Goal: Find specific page/section: Find specific page/section

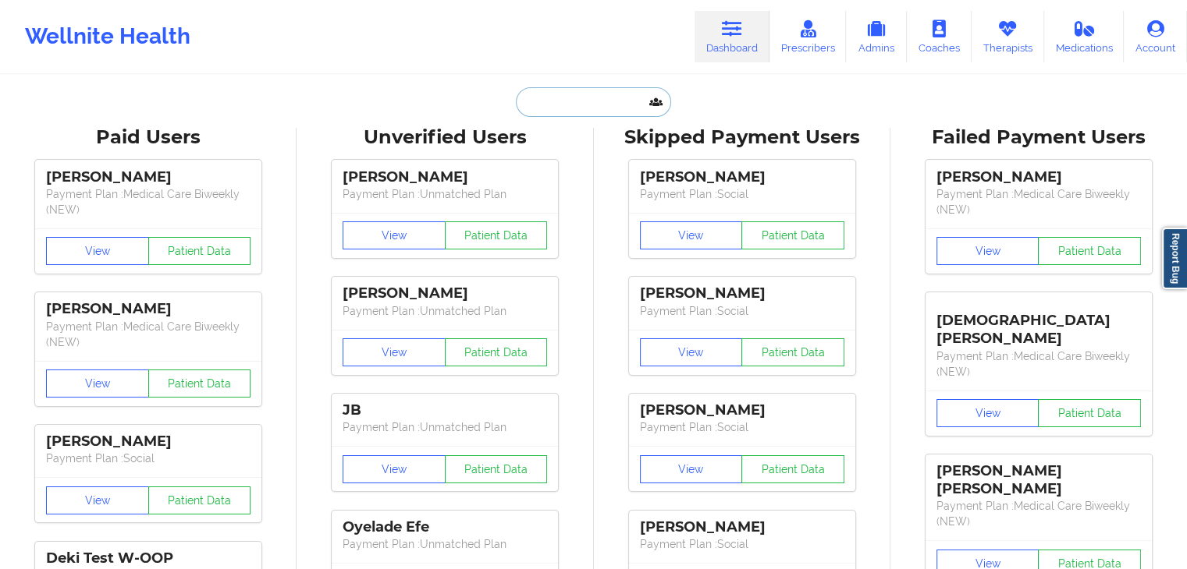
click at [530, 98] on input "text" at bounding box center [593, 102] width 154 height 30
paste input "[PERSON_NAME]"
type input "[PERSON_NAME]"
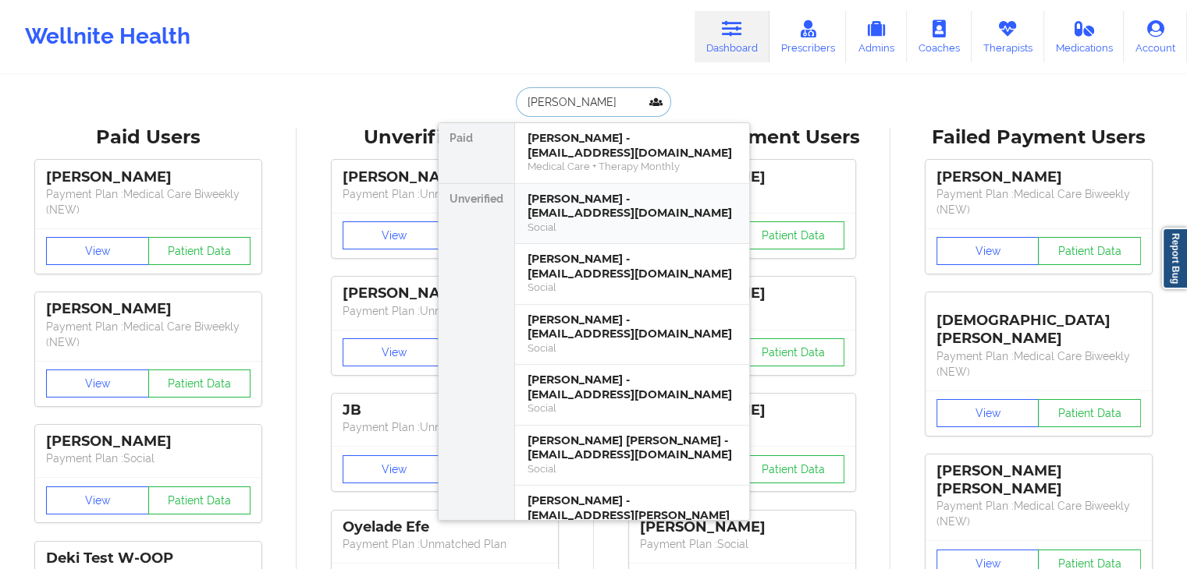
click at [596, 221] on div "Social" at bounding box center [631, 227] width 209 height 13
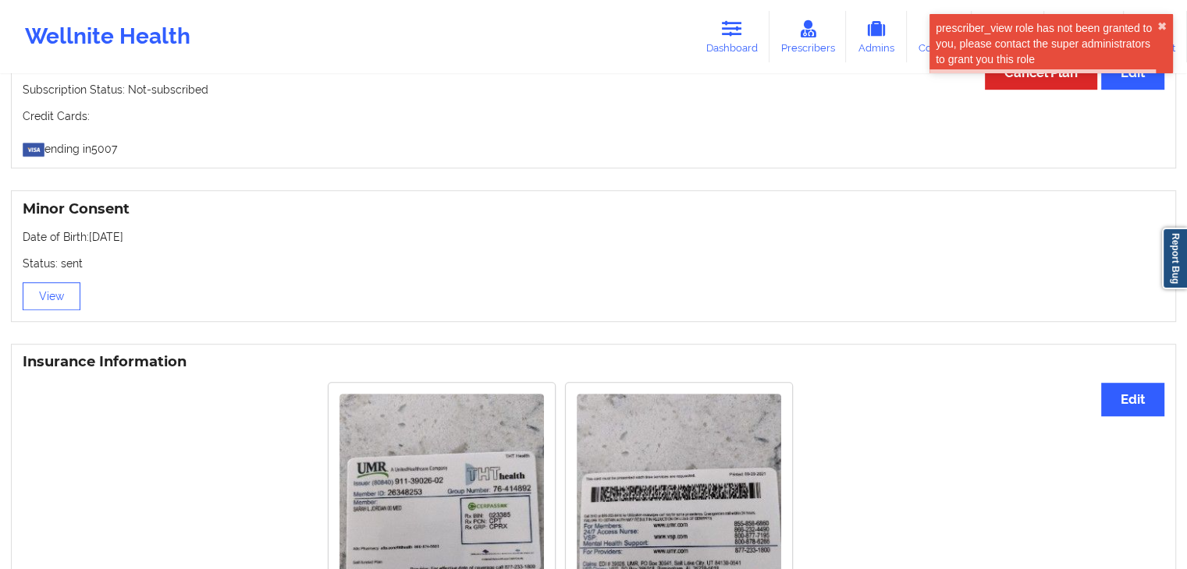
scroll to position [1020, 0]
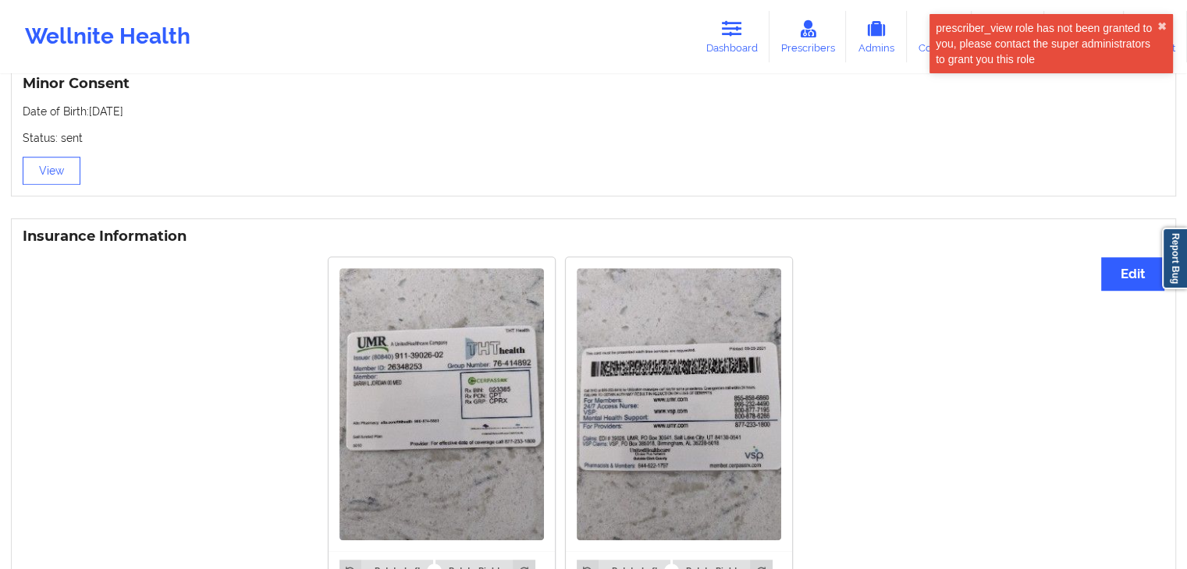
click at [399, 401] on img at bounding box center [441, 404] width 204 height 272
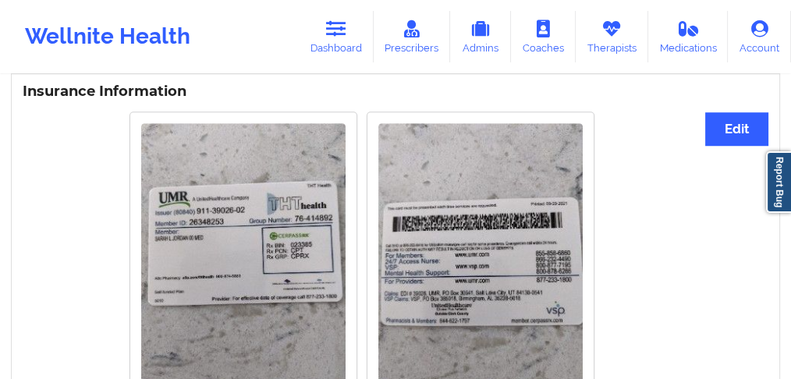
scroll to position [1248, 0]
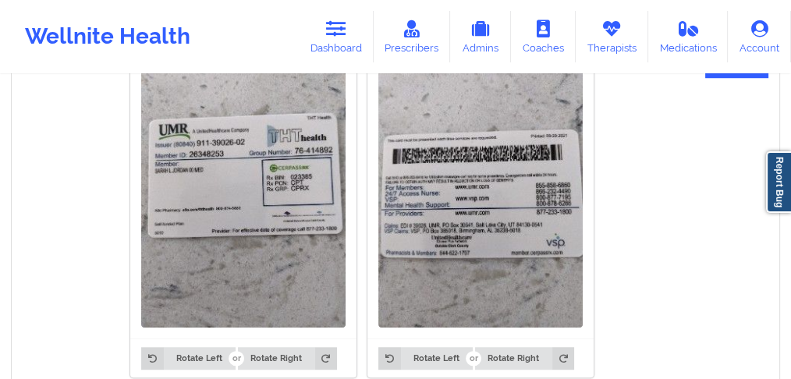
click at [231, 144] on img at bounding box center [243, 191] width 204 height 272
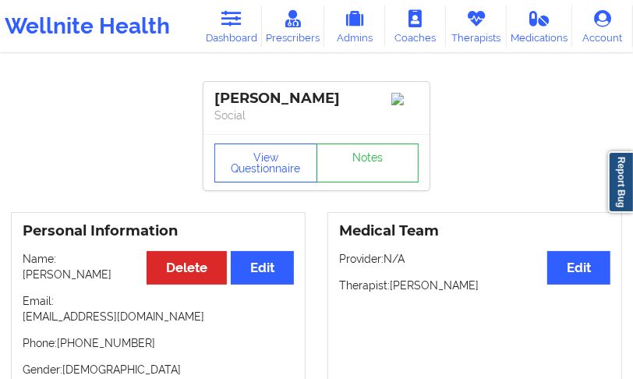
scroll to position [0, 0]
click at [296, 99] on div "[PERSON_NAME]" at bounding box center [317, 99] width 204 height 18
copy div "[PERSON_NAME]"
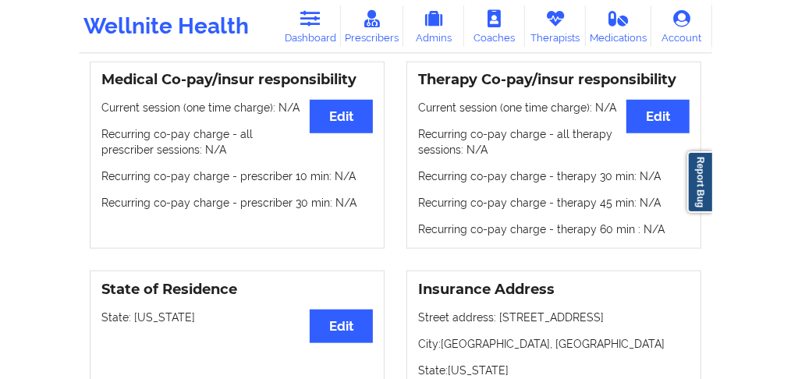
scroll to position [502, 0]
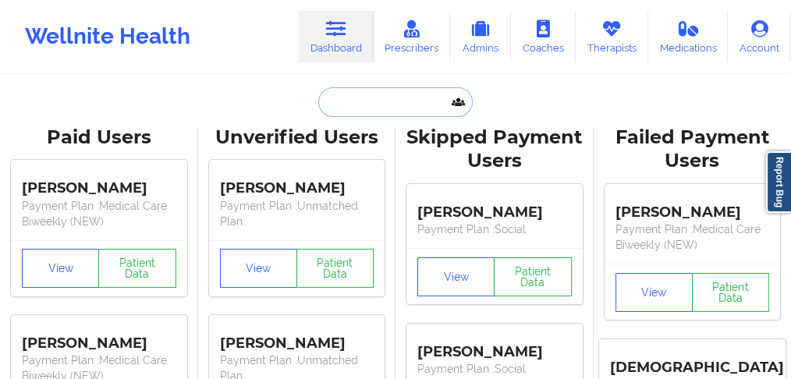
click at [346, 108] on input "text" at bounding box center [395, 102] width 154 height 30
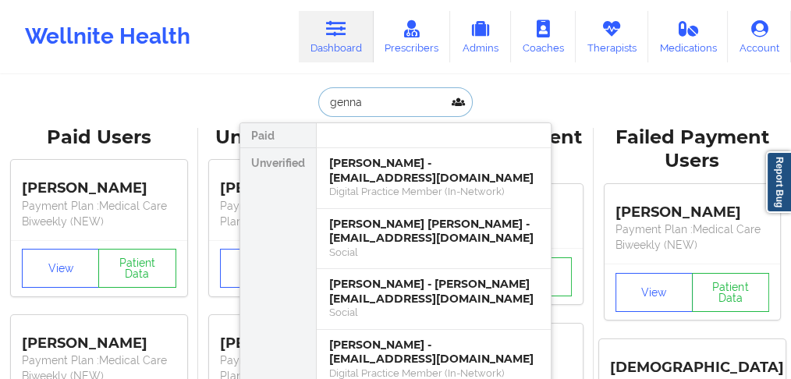
click at [340, 109] on input "genna" at bounding box center [395, 102] width 154 height 30
paste input "buglion"
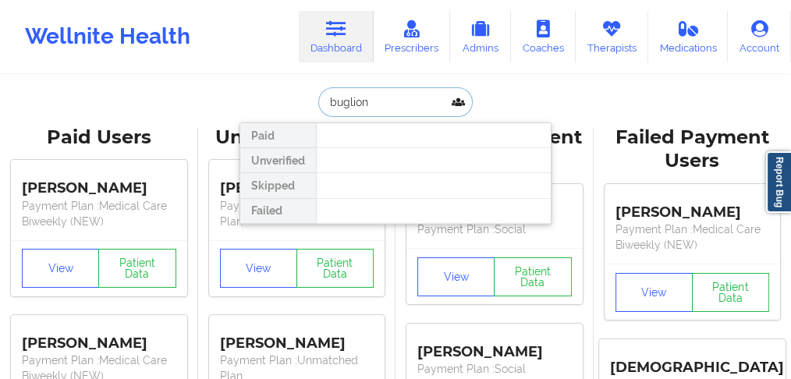
click at [355, 99] on input "buglion" at bounding box center [395, 102] width 154 height 30
paste input "[PERSON_NAME]"
type input "[PERSON_NAME]"
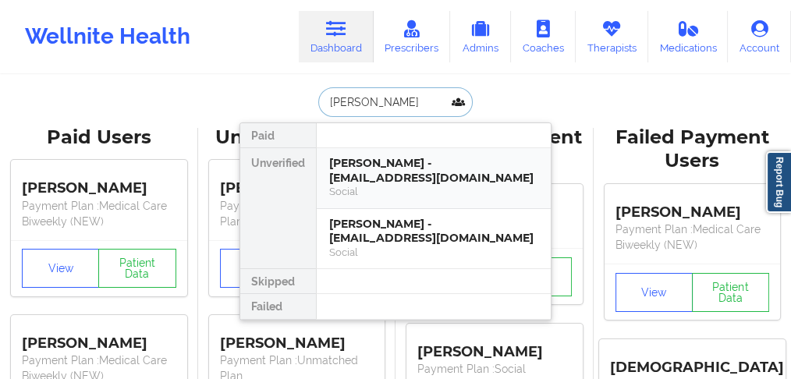
click at [396, 167] on div "[PERSON_NAME] - [EMAIL_ADDRESS][DOMAIN_NAME]" at bounding box center [433, 170] width 209 height 29
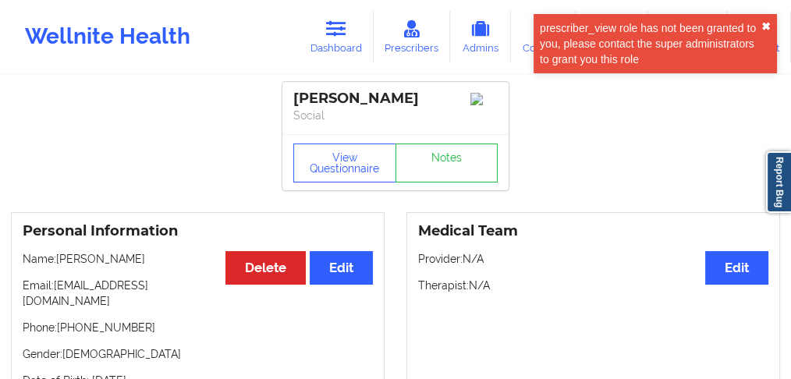
click at [768, 24] on button "✖︎" at bounding box center [765, 26] width 9 height 12
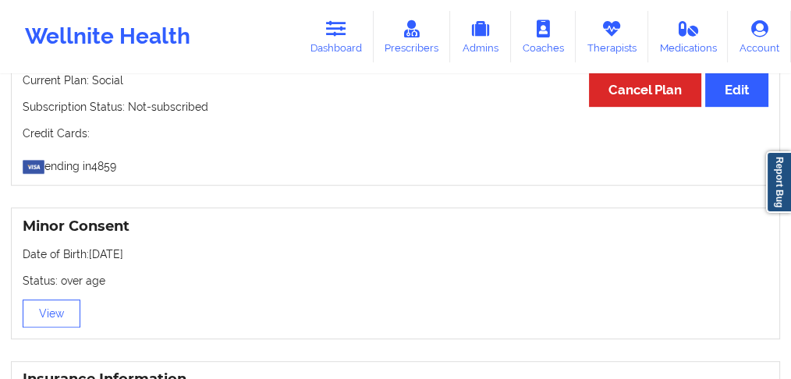
scroll to position [884, 0]
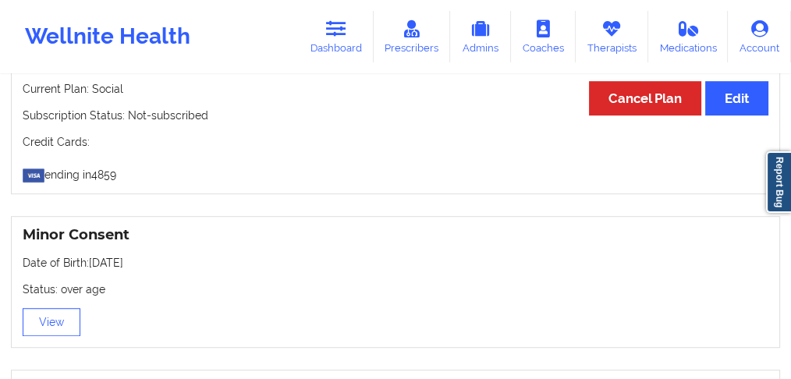
drag, startPoint x: 148, startPoint y: 251, endPoint x: 91, endPoint y: 250, distance: 57.0
click at [91, 255] on p "Date of Birth: [DEMOGRAPHIC_DATA]" at bounding box center [396, 263] width 746 height 16
copy p "[DATE]"
